Goal: Information Seeking & Learning: Learn about a topic

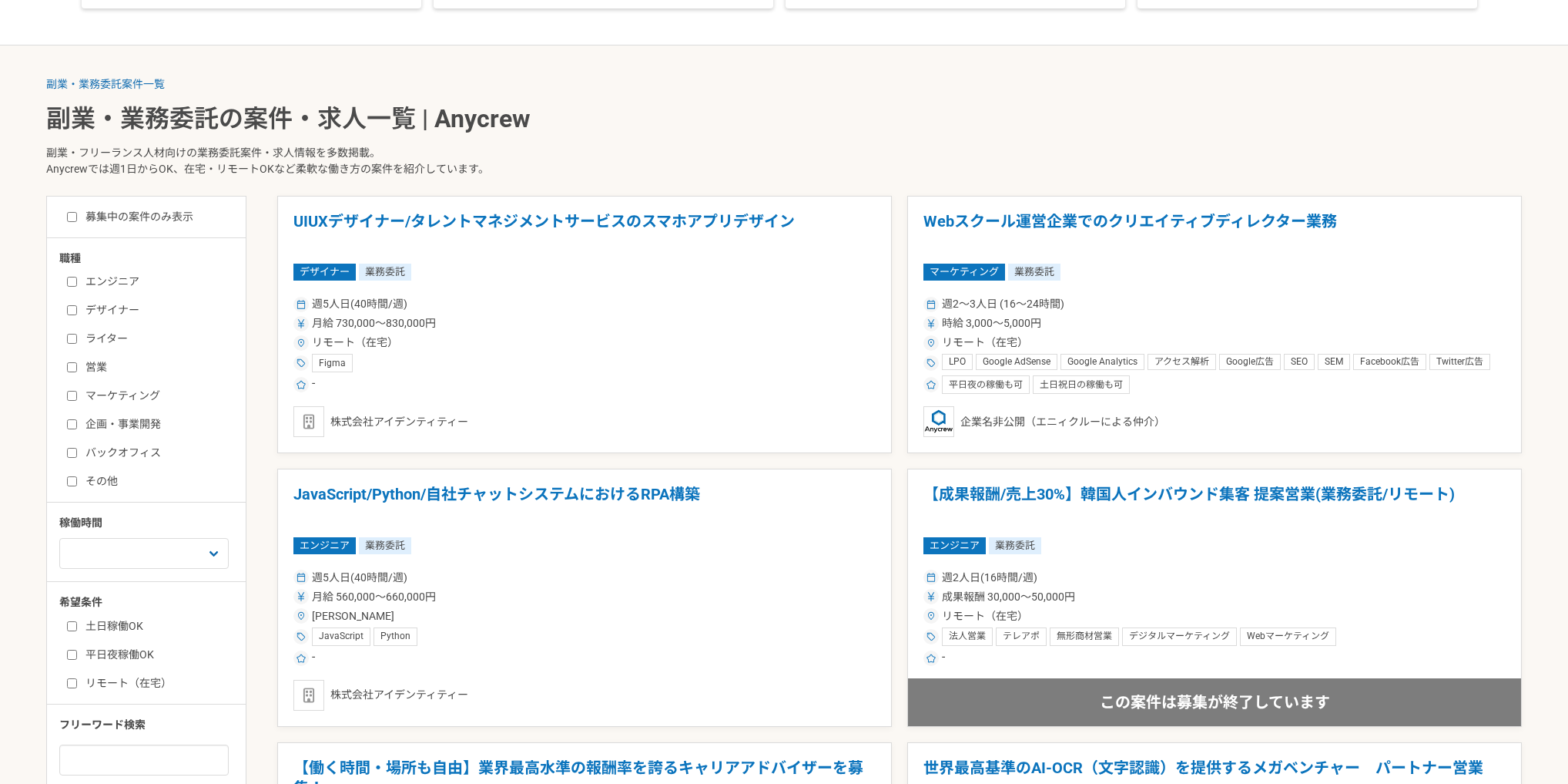
scroll to position [329, 0]
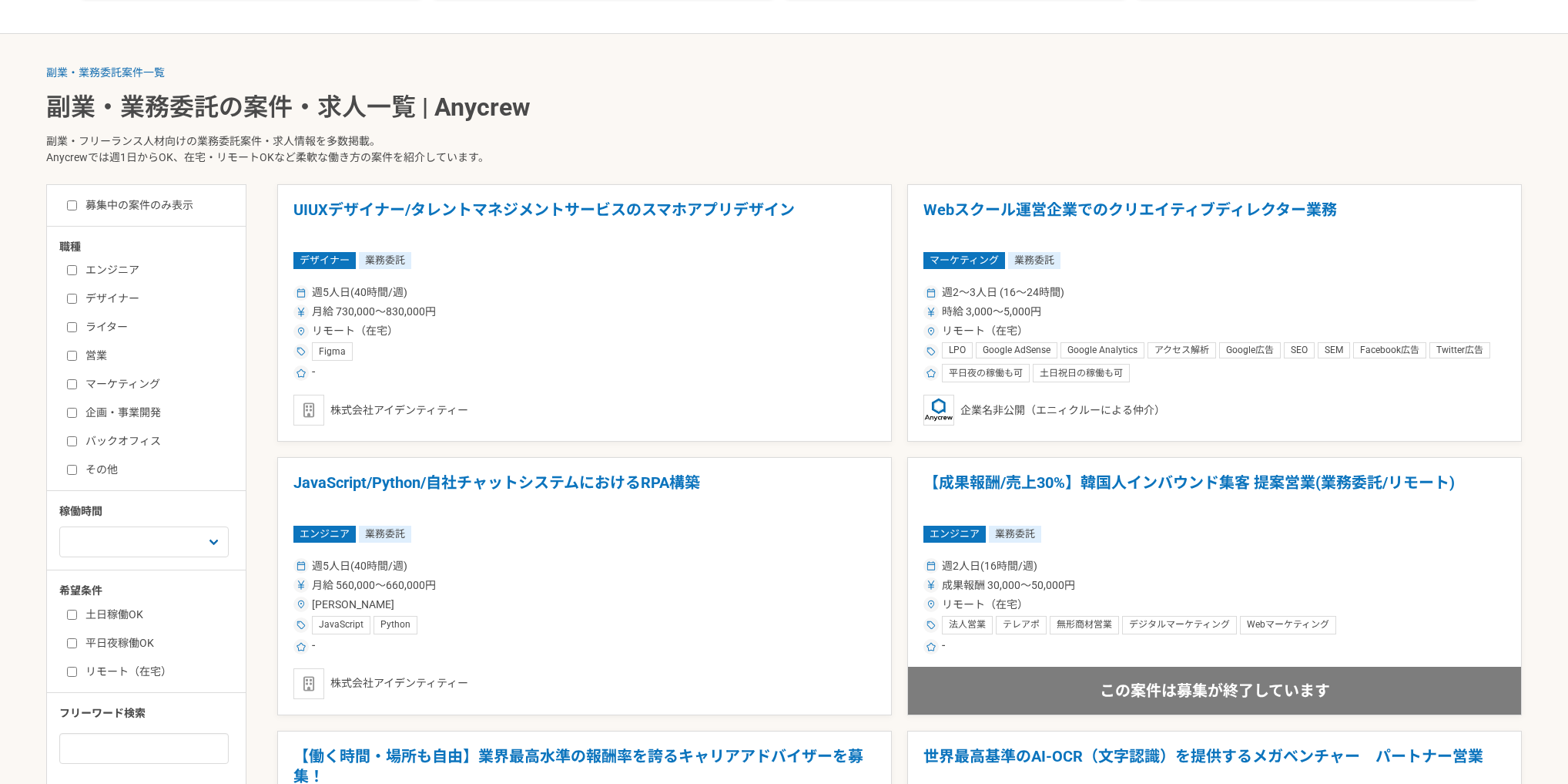
click at [71, 355] on input "営業" at bounding box center [72, 356] width 10 height 10
checkbox input "true"
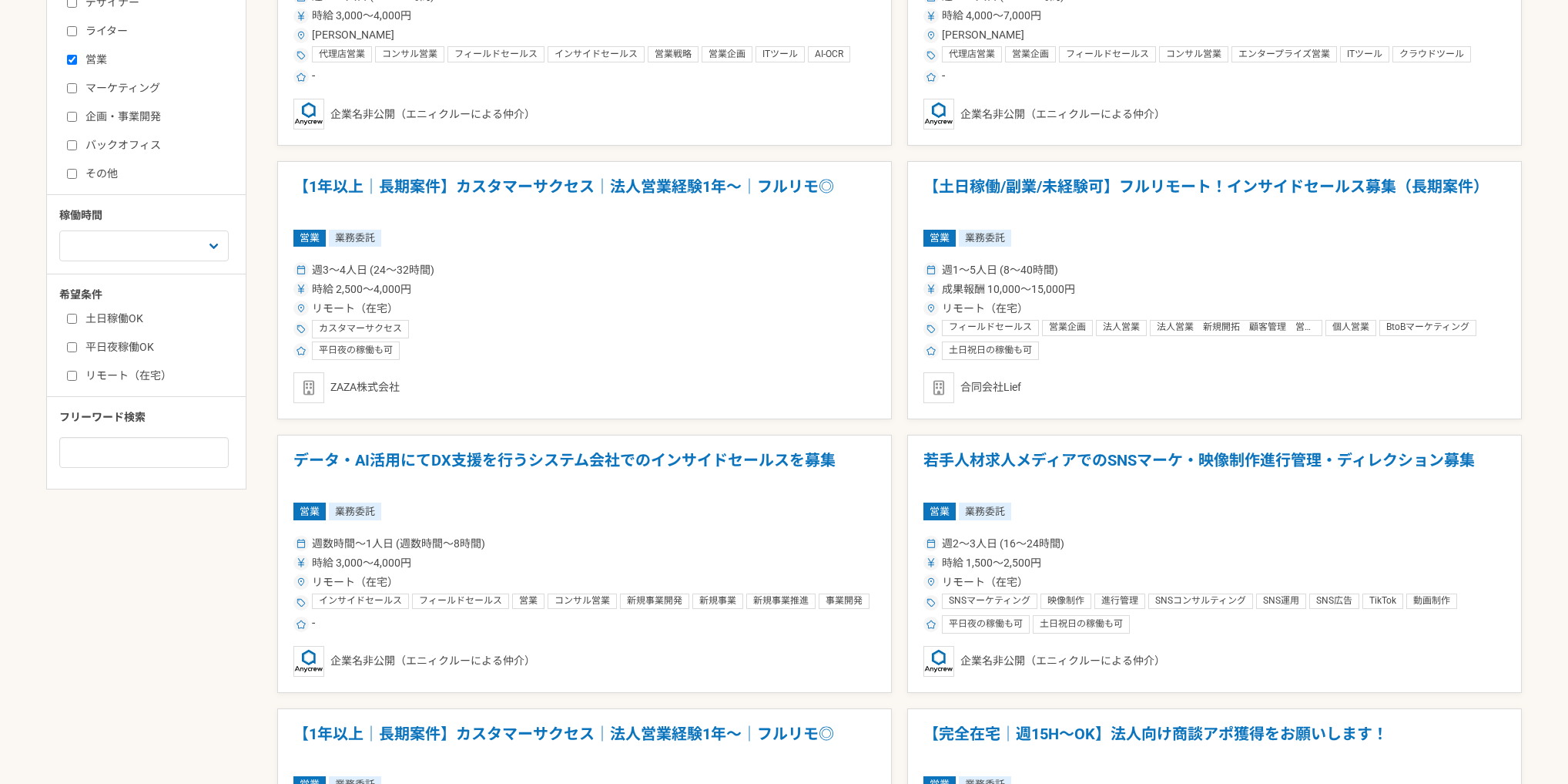
scroll to position [657, 0]
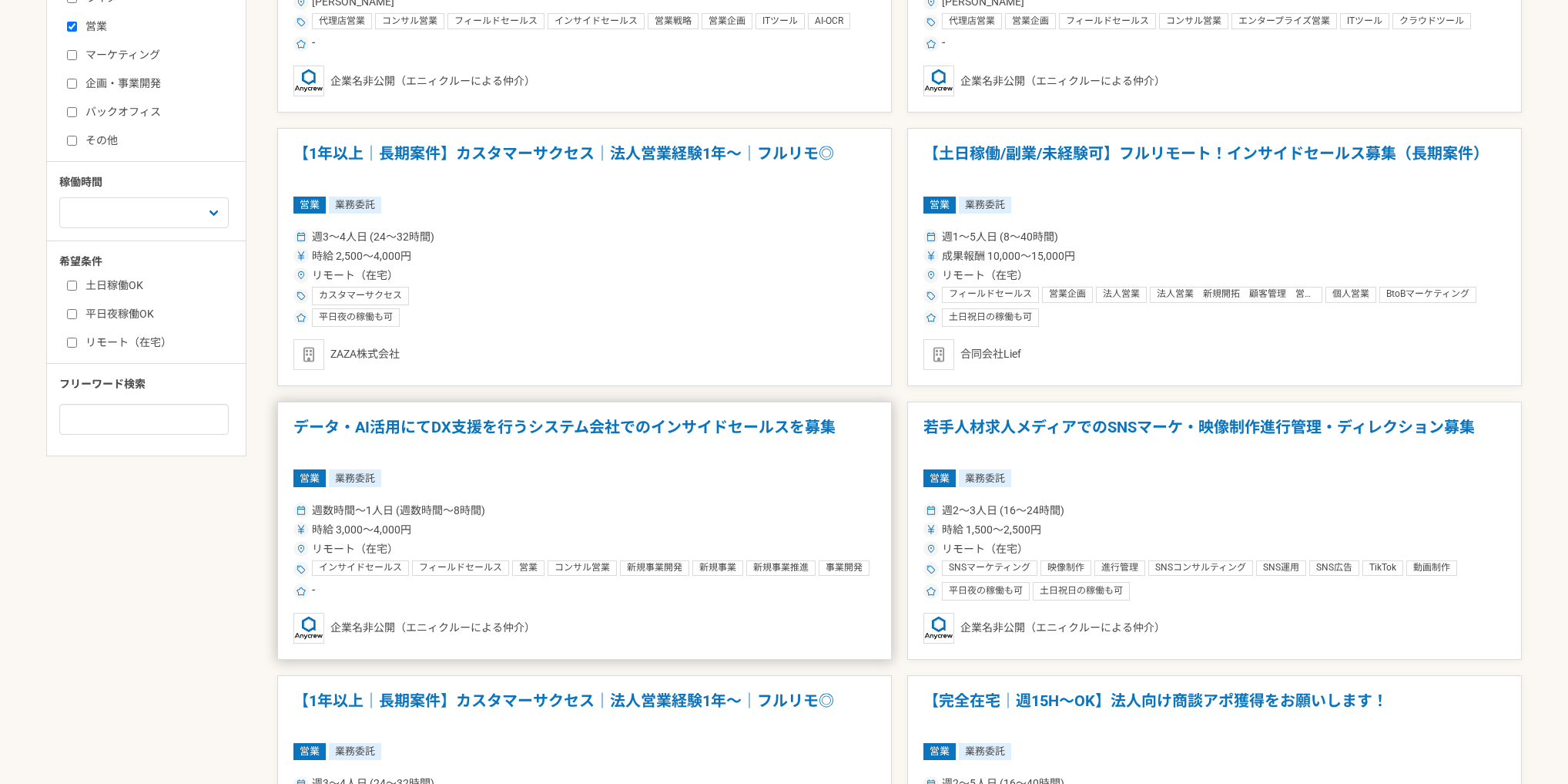
click at [753, 454] on h1 "データ・AI活用にてDX支援を行うシステム会社でのインサイドセールスを募集" at bounding box center [584, 438] width 582 height 39
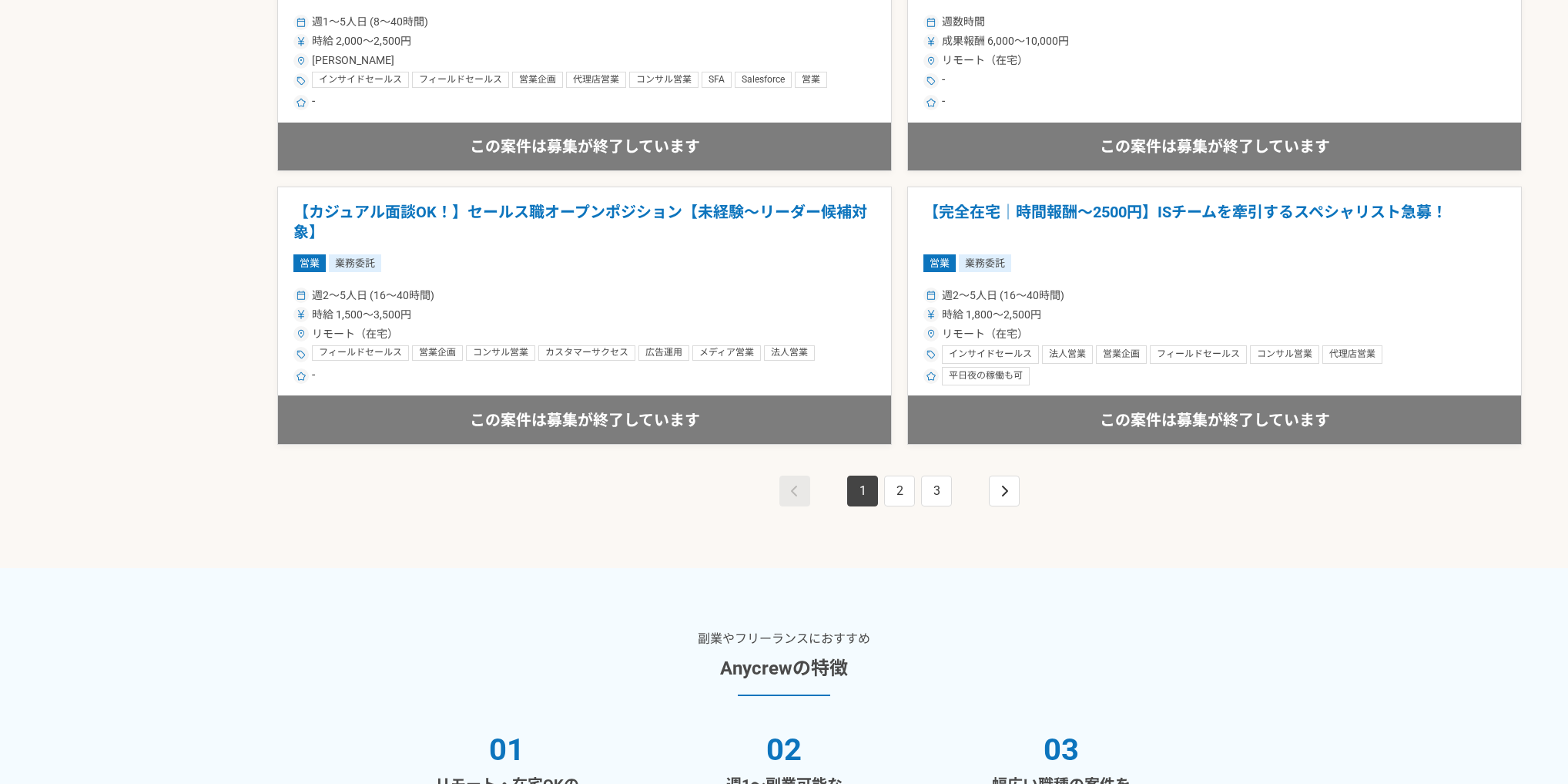
scroll to position [2794, 0]
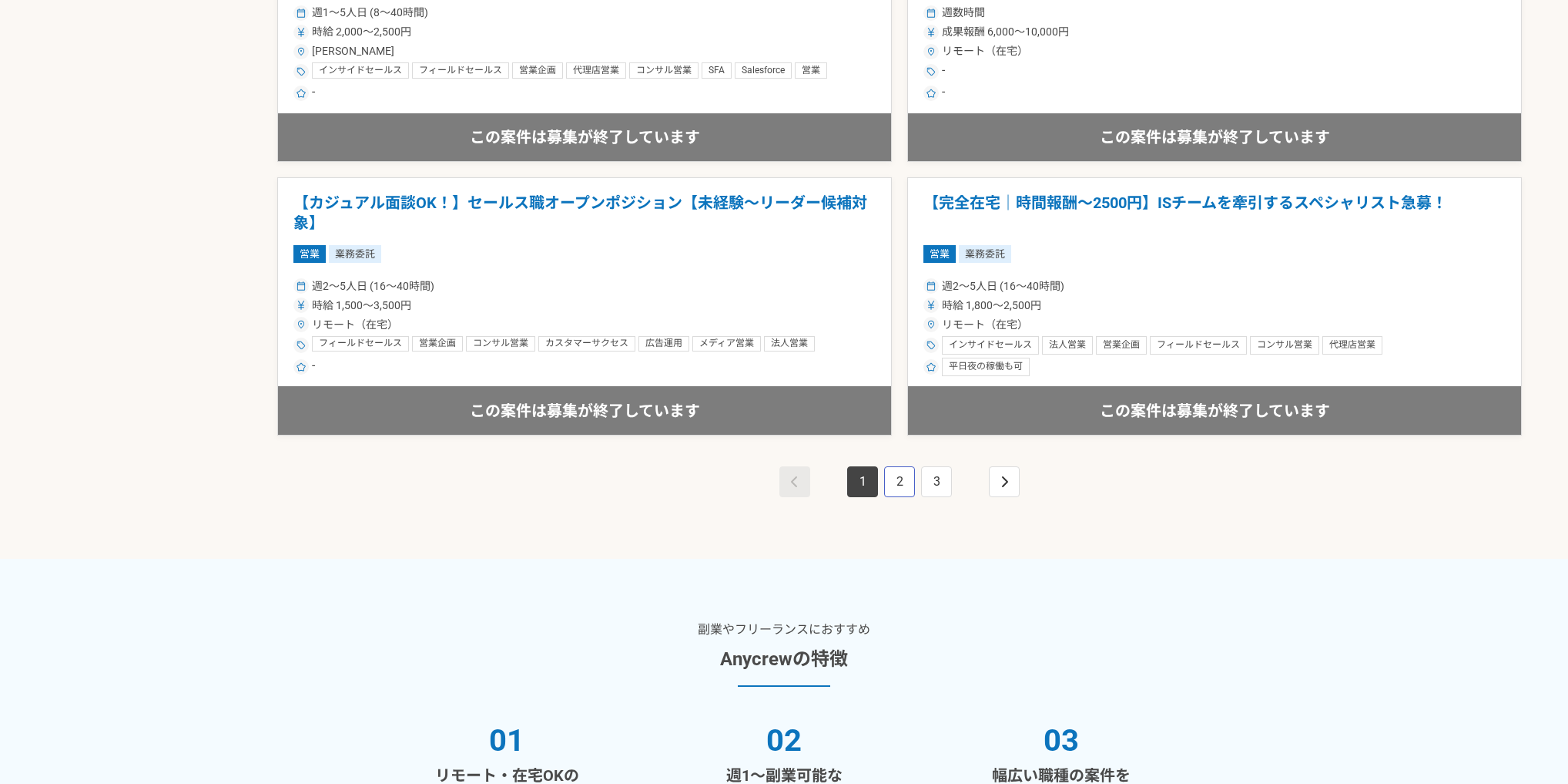
click at [894, 474] on link "2" at bounding box center [899, 482] width 31 height 31
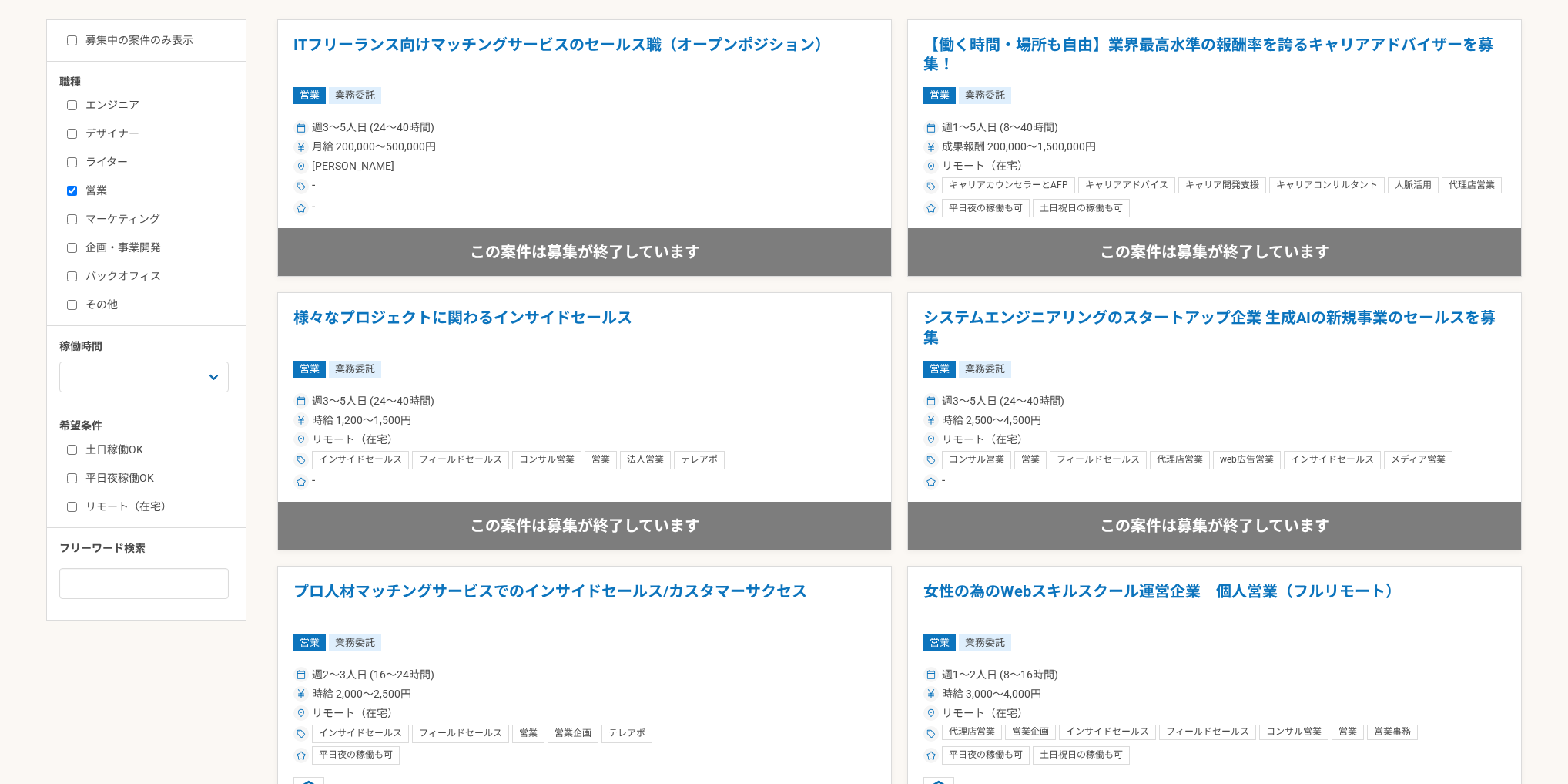
scroll to position [822, 0]
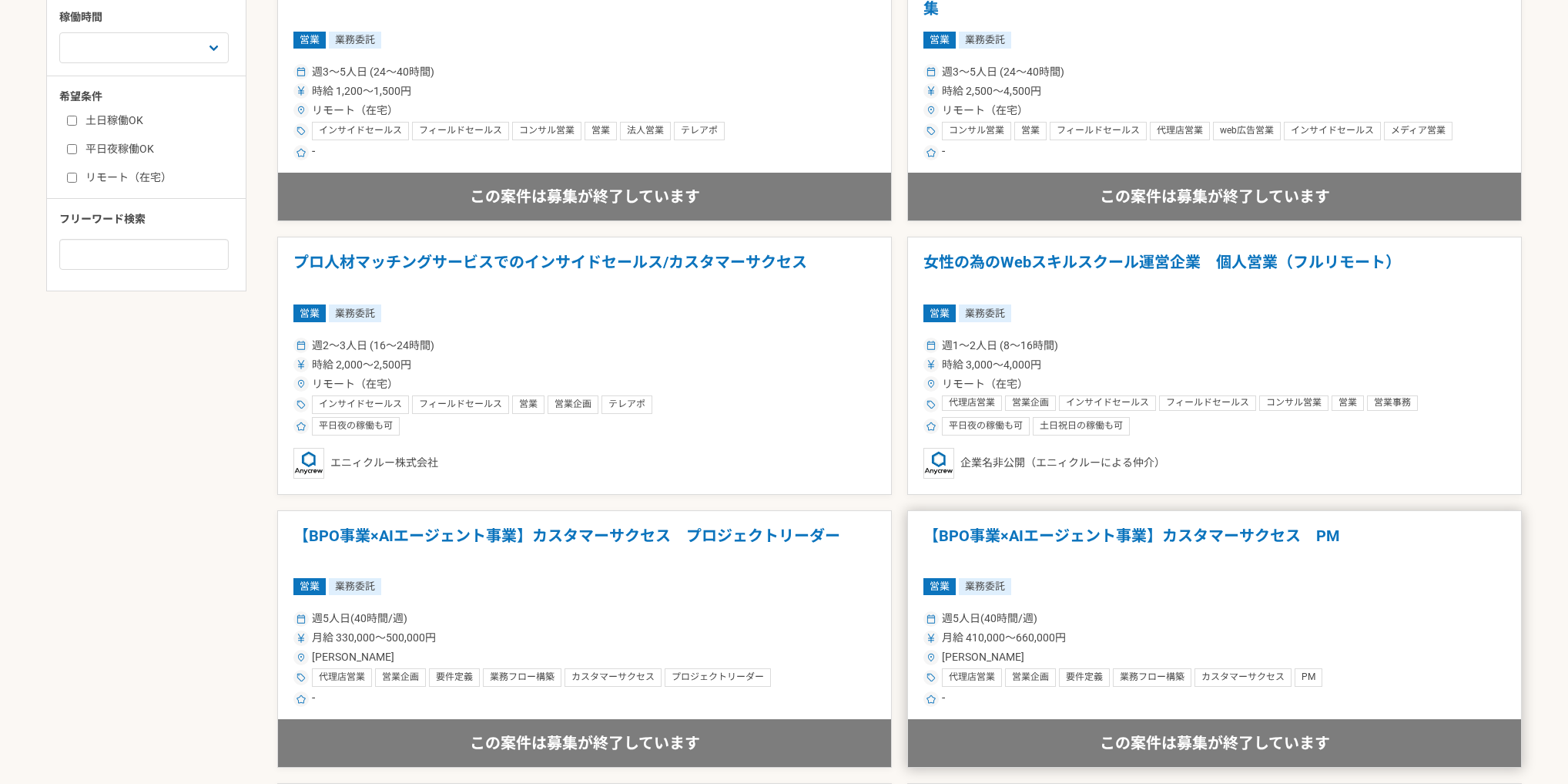
click at [1223, 561] on h1 "【BPO事業×AIエージェント事業】カスタマーサクセス　PM" at bounding box center [1214, 546] width 582 height 39
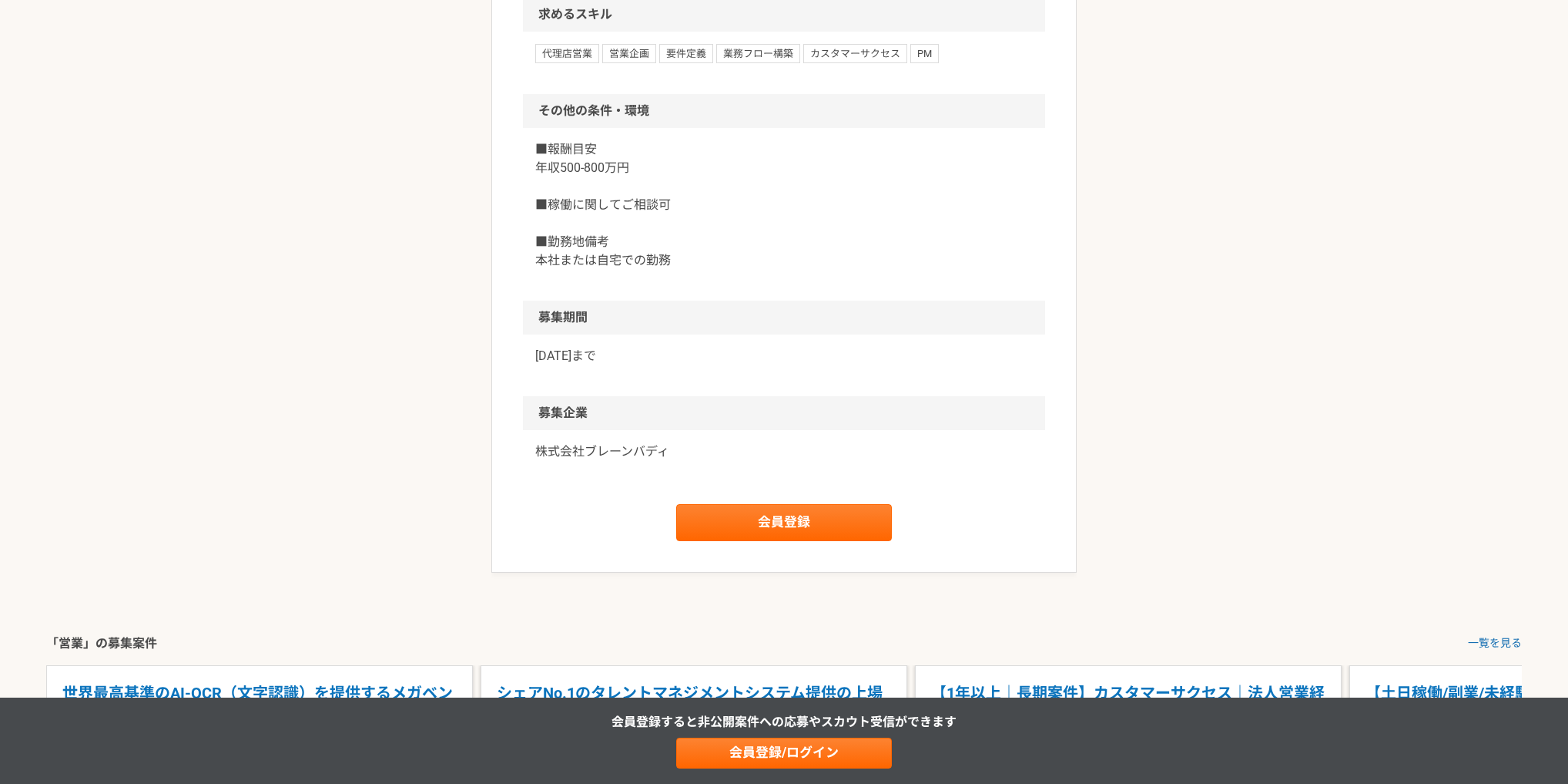
scroll to position [1972, 0]
